Goal: Task Accomplishment & Management: Use online tool/utility

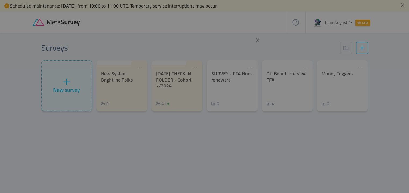
click at [195, 129] on div at bounding box center [204, 93] width 121 height 121
click at [181, 74] on div at bounding box center [204, 93] width 121 height 121
click at [174, 94] on div at bounding box center [204, 93] width 121 height 121
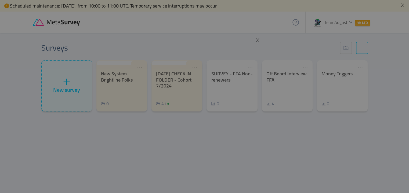
click at [174, 94] on div at bounding box center [204, 93] width 121 height 121
click at [185, 165] on div at bounding box center [204, 96] width 409 height 193
click at [290, 144] on div at bounding box center [204, 96] width 409 height 193
click at [243, 161] on div at bounding box center [204, 96] width 409 height 193
click at [274, 141] on div at bounding box center [204, 96] width 409 height 193
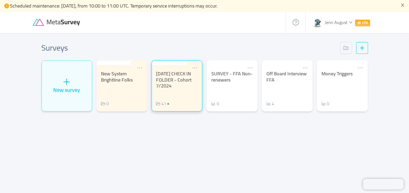
click at [167, 83] on div "[DATE] CHECK IN FOLDER - Cohort 7/2024" at bounding box center [177, 80] width 42 height 18
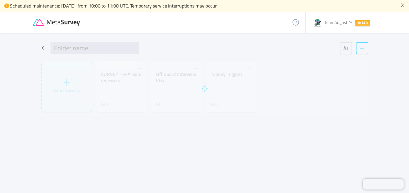
click at [402, 5] on icon "icon: close" at bounding box center [403, 5] width 4 height 4
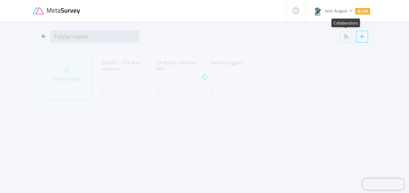
type input "[DATE] CHECK IN FOLDER - Cohort 7/2024"
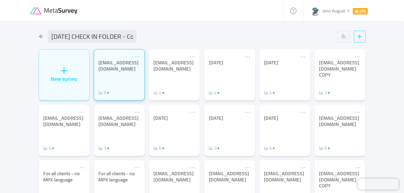
click at [138, 57] on icon "icon: ellipsis" at bounding box center [137, 57] width 6 height 6
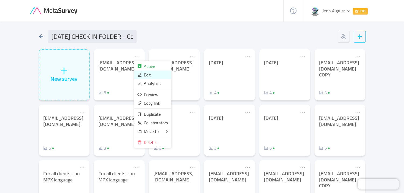
click at [142, 76] on div "Edit" at bounding box center [152, 75] width 31 height 6
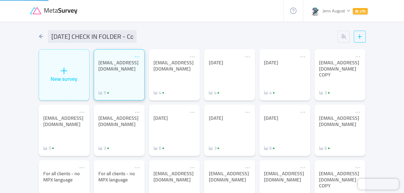
click at [136, 57] on icon "icon: ellipsis" at bounding box center [137, 57] width 6 height 6
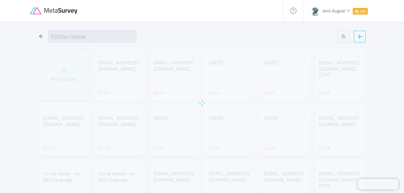
type input "[DATE] CHECK IN FOLDER - Cohort 7/2024"
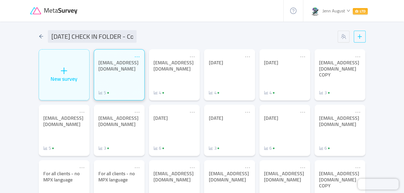
click at [135, 57] on icon "icon: ellipsis" at bounding box center [137, 57] width 6 height 6
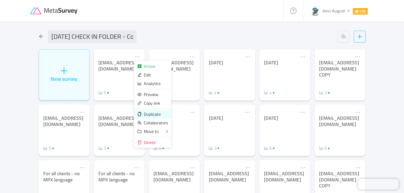
click at [144, 116] on span "Duplicate" at bounding box center [152, 114] width 17 height 8
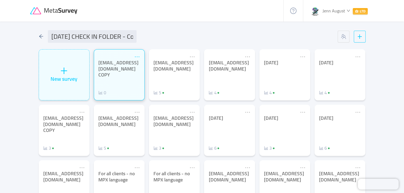
click at [139, 57] on icon "icon: ellipsis" at bounding box center [137, 57] width 6 height 6
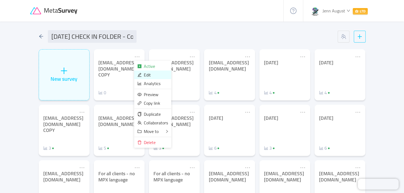
click at [142, 76] on div "Edit" at bounding box center [152, 75] width 31 height 6
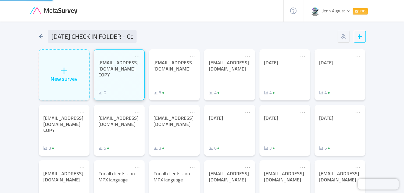
click at [131, 67] on div "[EMAIL_ADDRESS][DOMAIN_NAME] COPY" at bounding box center [119, 69] width 42 height 18
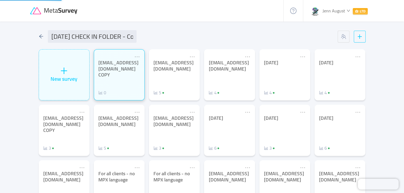
click at [131, 67] on div "[EMAIL_ADDRESS][DOMAIN_NAME] COPY" at bounding box center [119, 69] width 42 height 18
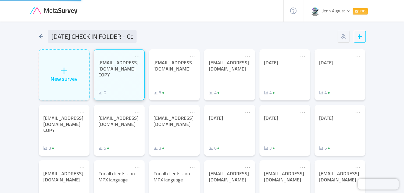
click at [131, 67] on div "[EMAIL_ADDRESS][DOMAIN_NAME] COPY" at bounding box center [119, 69] width 42 height 18
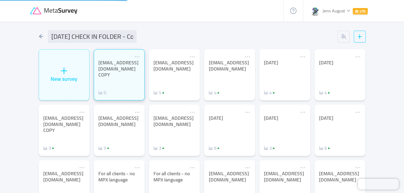
click at [131, 67] on div "[EMAIL_ADDRESS][DOMAIN_NAME] COPY" at bounding box center [119, 69] width 42 height 18
click at [137, 56] on icon "icon: ellipsis" at bounding box center [137, 57] width 6 height 6
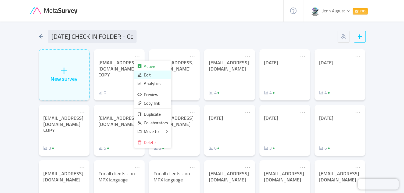
click at [142, 73] on div "Edit" at bounding box center [152, 75] width 31 height 6
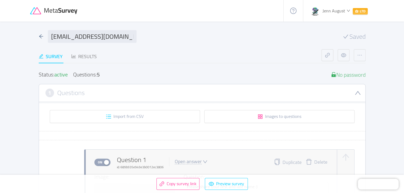
click at [201, 62] on div "Survey Results" at bounding box center [180, 56] width 283 height 14
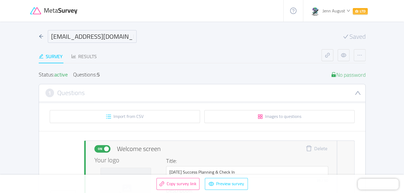
click at [118, 36] on input "[EMAIL_ADDRESS][DOMAIN_NAME] COPY" at bounding box center [92, 36] width 89 height 13
type input "FFA [DATE]"
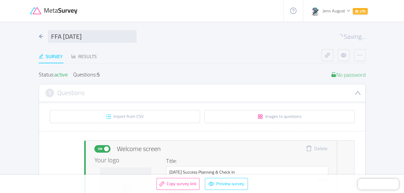
scroll to position [55, 0]
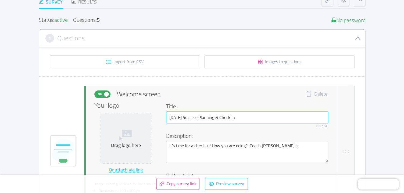
click at [189, 115] on input "[DATE] Success Planning & Check In" at bounding box center [247, 117] width 162 height 12
drag, startPoint x: 192, startPoint y: 117, endPoint x: 156, endPoint y: 114, distance: 36.1
click at [156, 114] on div "Your logo Drag logo here Or attach via link Image upload guidelines for best re…" at bounding box center [211, 155] width 234 height 106
drag, startPoint x: 191, startPoint y: 118, endPoint x: 159, endPoint y: 116, distance: 32.0
click at [159, 116] on div "Your logo Drag logo here Or attach via link Image upload guidelines for best re…" at bounding box center [211, 155] width 234 height 106
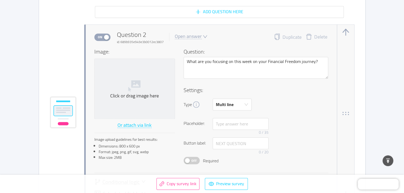
scroll to position [473, 0]
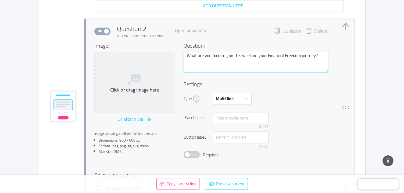
type input "Weekly Success Planning & Check In"
click at [320, 53] on textarea "What are you focusing on this week on your Financial Freedom journey?" at bounding box center [255, 62] width 145 height 22
type textarea "What are you focusing on this week on your Financial Freedom journey? ("
type textarea "What are you focusing on this week on your Financial Freedom journey? (S"
type textarea "What are you focusing on this week on your Financial Freedom journey? (Se"
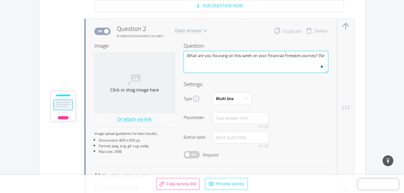
type textarea "What are you focusing on this week on your Financial Freedom journey? (See"
type textarea "What are you focusing on this week on your Financial Freedom journey? (See J"
type textarea "What are you focusing on this week on your Financial Freedom journey? (See [PER…"
type textarea "What are you focusing on this week on your Financial Freedom journey? (See Jour"
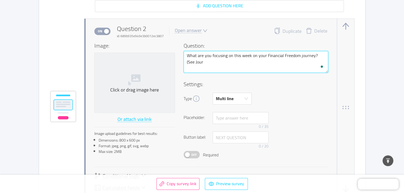
type textarea "What are you focusing on this week on your Financial Freedom journey? (See Journ"
type textarea "What are you focusing on this week on your Financial Freedom journey? (See Jour…"
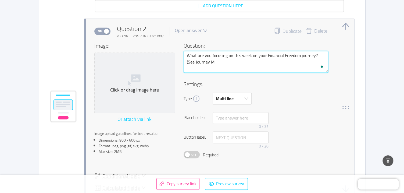
type textarea "What are you focusing on this week on your Financial Freedom journey? (See Jour…"
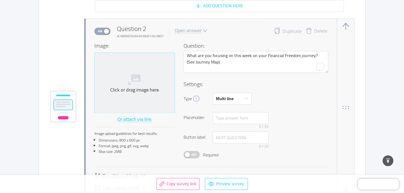
click at [136, 73] on icon at bounding box center [134, 79] width 13 height 13
click at [134, 73] on icon "icon: loading" at bounding box center [134, 79] width 18 height 18
click at [144, 94] on span "Click or drag image here" at bounding box center [135, 83] width 80 height 60
click at [137, 79] on icon at bounding box center [134, 79] width 13 height 13
click at [135, 79] on icon at bounding box center [134, 79] width 13 height 13
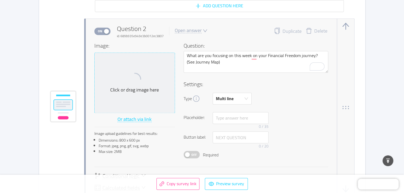
scroll to position [472, 0]
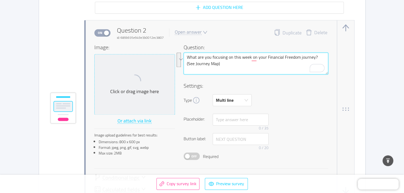
drag, startPoint x: 317, startPoint y: 56, endPoint x: 325, endPoint y: 60, distance: 8.8
click at [325, 60] on textarea "What are you focusing on this week on your Financial Freedom journey? (See Jour…" at bounding box center [255, 63] width 145 height 22
type textarea "What are you focusing on this week on your Financial Freedom journey? ("
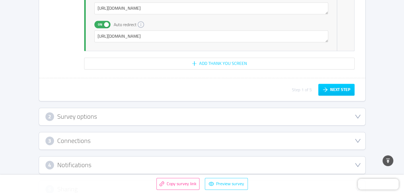
scroll to position [1616, 0]
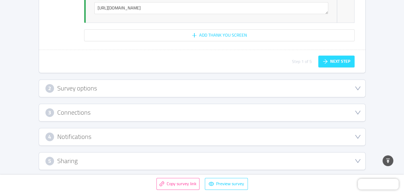
type textarea "What are you focusing on this week on your Financial Freedom journey?"
click at [332, 59] on button "Next step" at bounding box center [336, 61] width 36 height 12
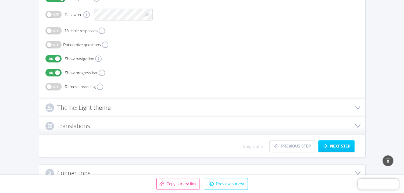
scroll to position [140, 0]
click at [357, 106] on icon "icon: down" at bounding box center [357, 107] width 6 height 6
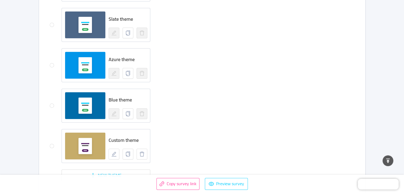
scroll to position [464, 0]
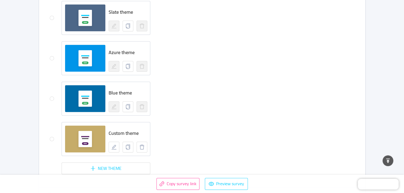
click at [51, 134] on label at bounding box center [52, 144] width 4 height 21
click at [51, 136] on input "radio" at bounding box center [52, 138] width 4 height 4
radio input "true"
radio input "false"
radio input "true"
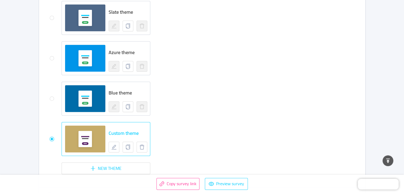
scroll to position [594, 0]
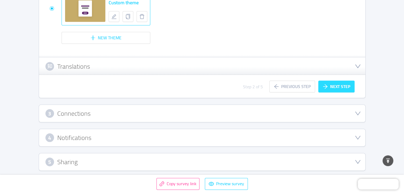
click at [336, 85] on button "Next step" at bounding box center [336, 86] width 36 height 12
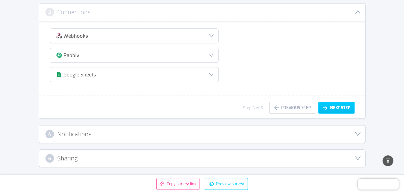
scroll to position [126, 0]
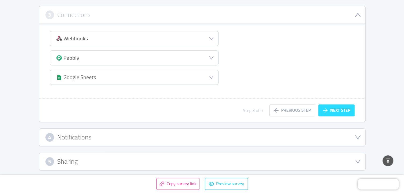
click at [338, 105] on button "Next step" at bounding box center [336, 110] width 36 height 12
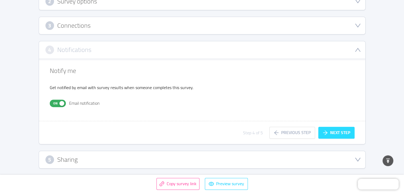
click at [333, 133] on button "Next step" at bounding box center [336, 133] width 36 height 12
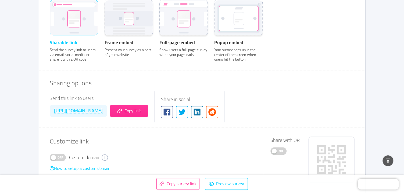
scroll to position [265, 0]
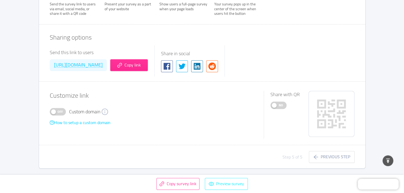
click at [229, 183] on button "Preview survey" at bounding box center [226, 184] width 43 height 12
click at [221, 182] on button "Preview survey" at bounding box center [226, 184] width 43 height 12
click at [148, 59] on button "Copy link" at bounding box center [129, 65] width 38 height 12
